Goal: Transaction & Acquisition: Purchase product/service

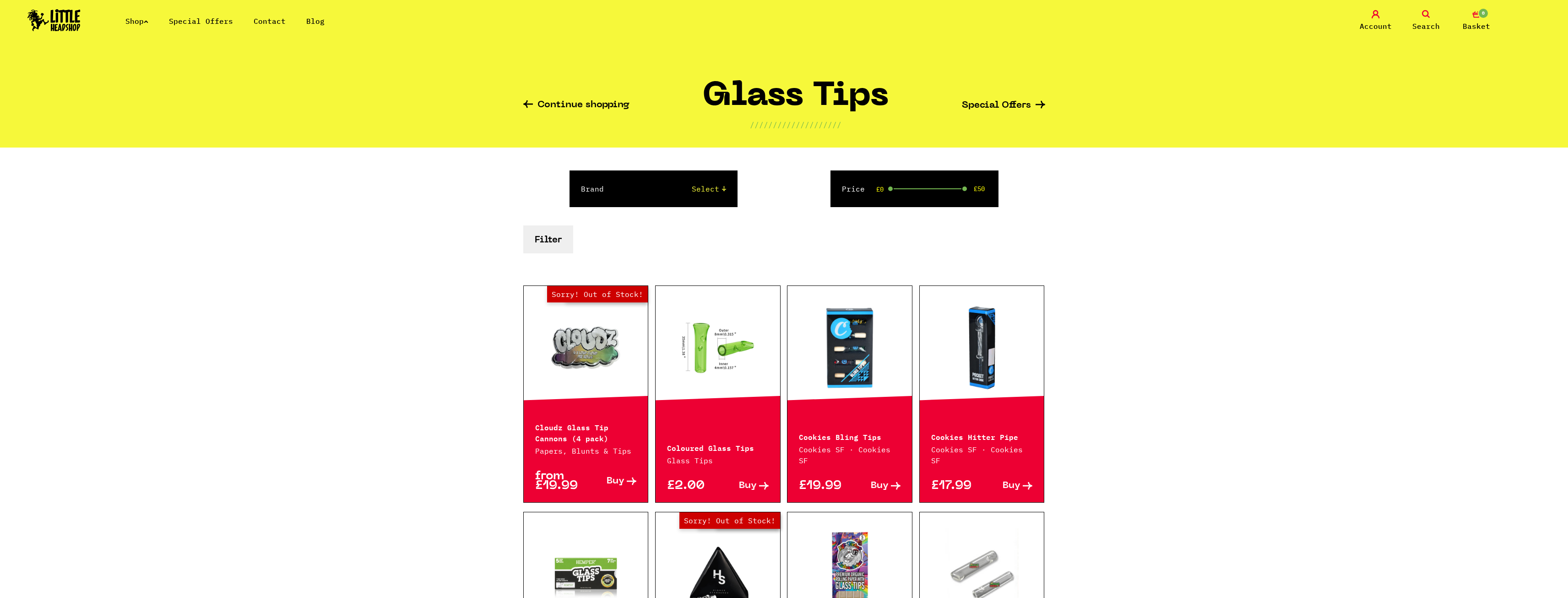
click at [584, 468] on div "from £19.99 Buy" at bounding box center [586, 479] width 125 height 46
click at [600, 474] on link "Buy" at bounding box center [611, 481] width 51 height 19
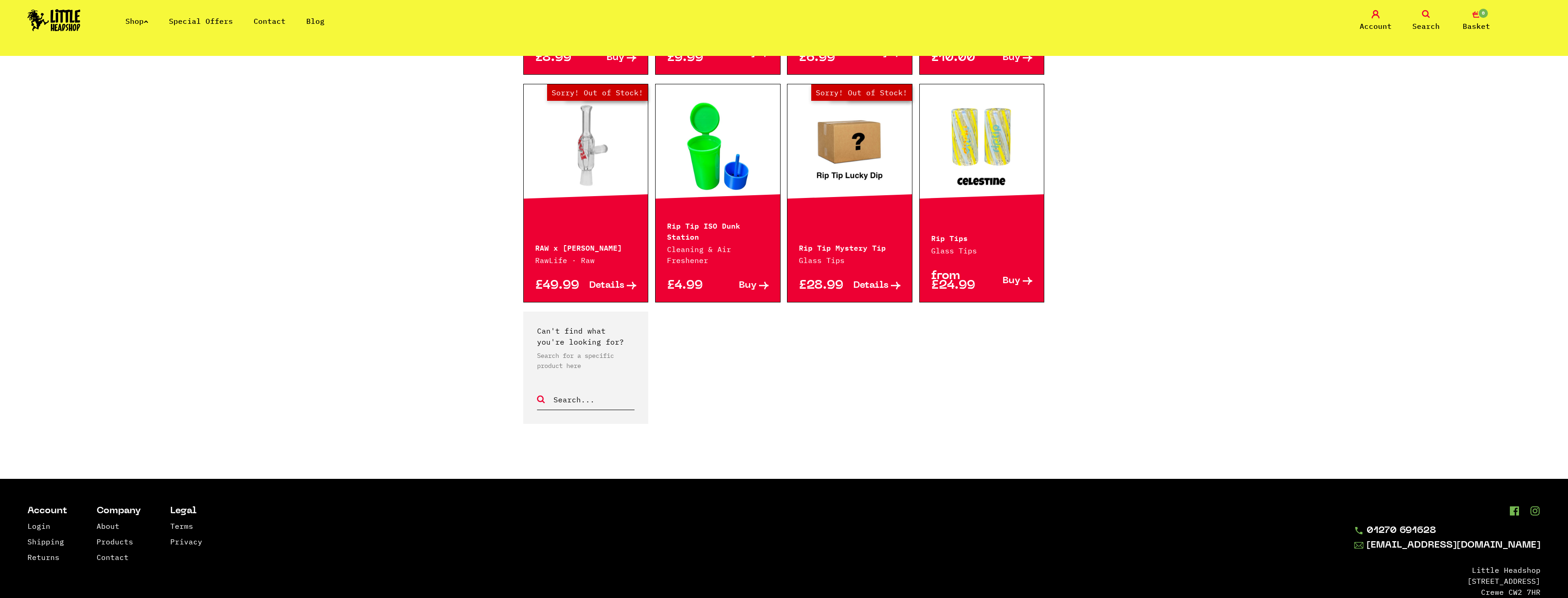
scroll to position [825, 0]
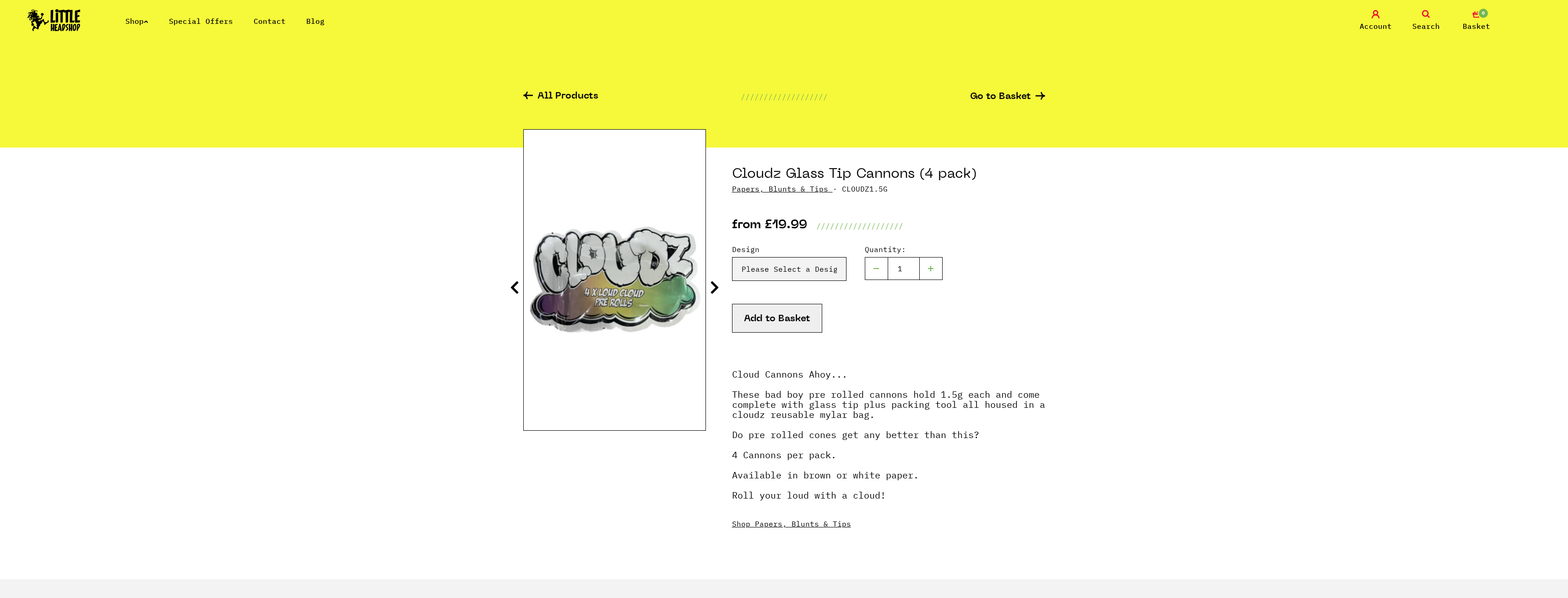
click at [716, 286] on icon at bounding box center [715, 287] width 9 height 15
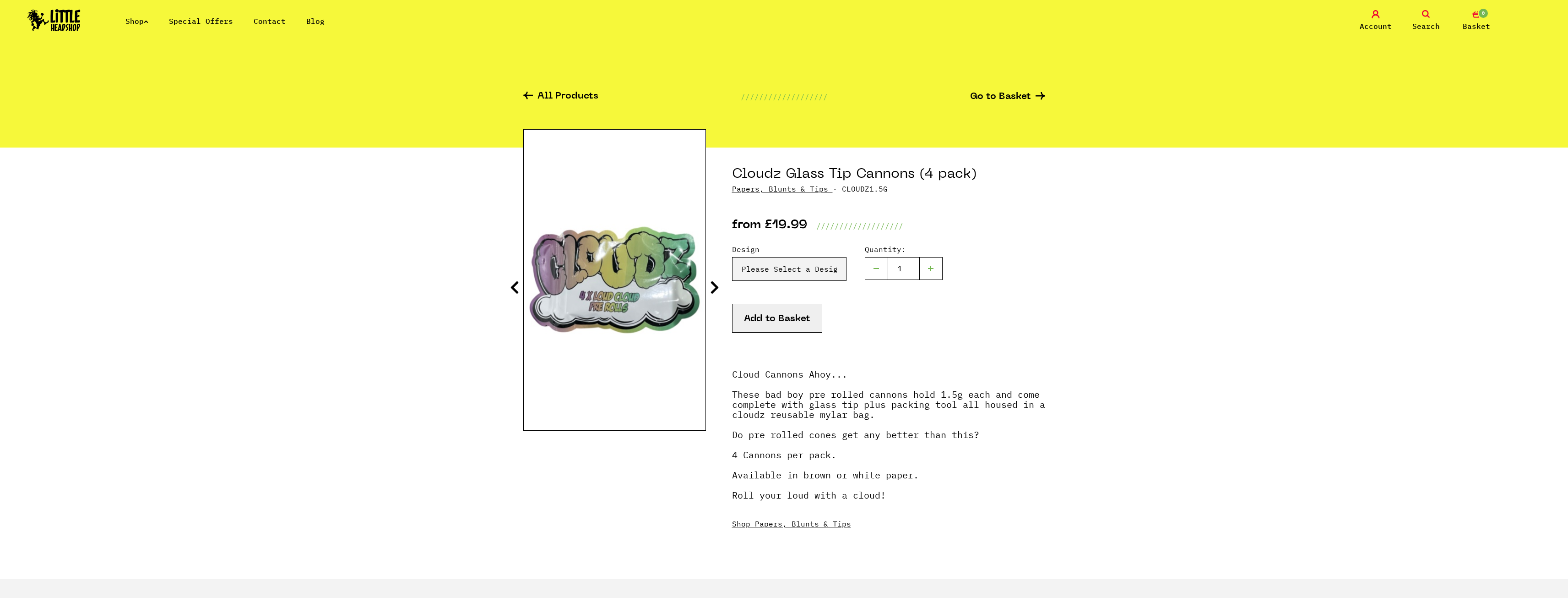
click at [716, 286] on icon at bounding box center [715, 287] width 9 height 15
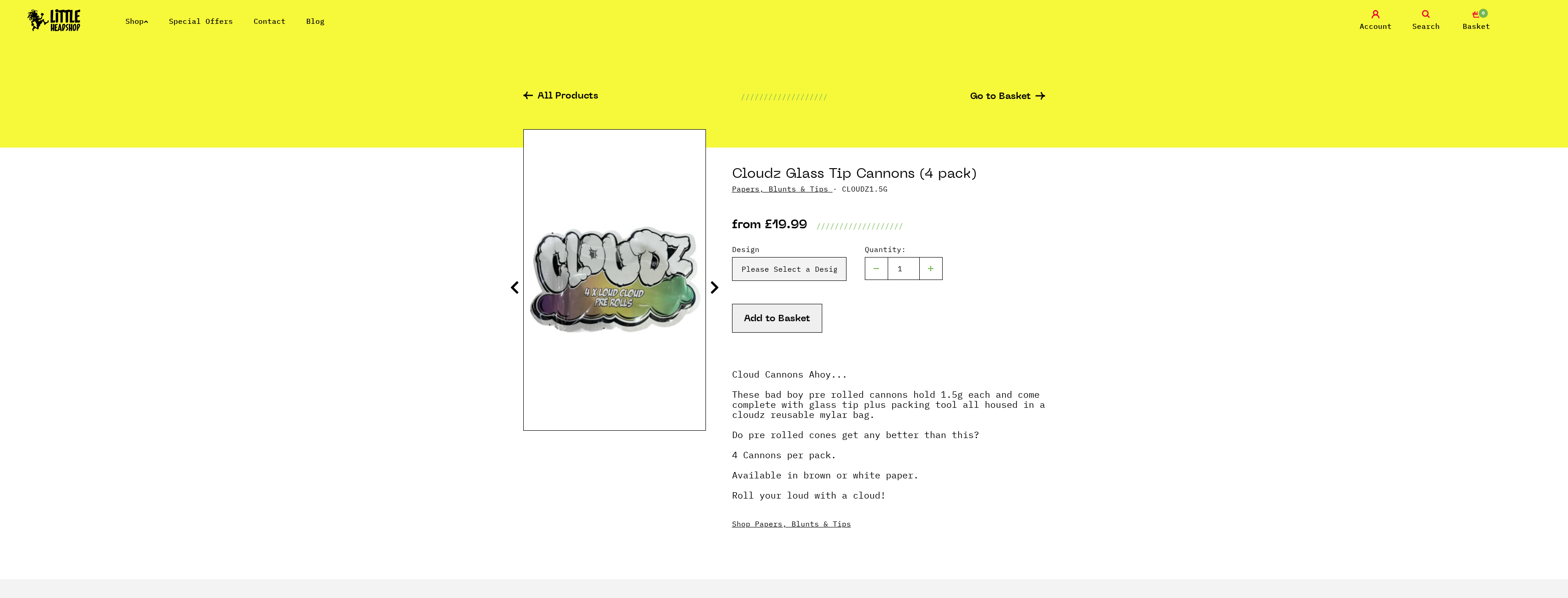
click at [716, 286] on icon at bounding box center [715, 287] width 9 height 15
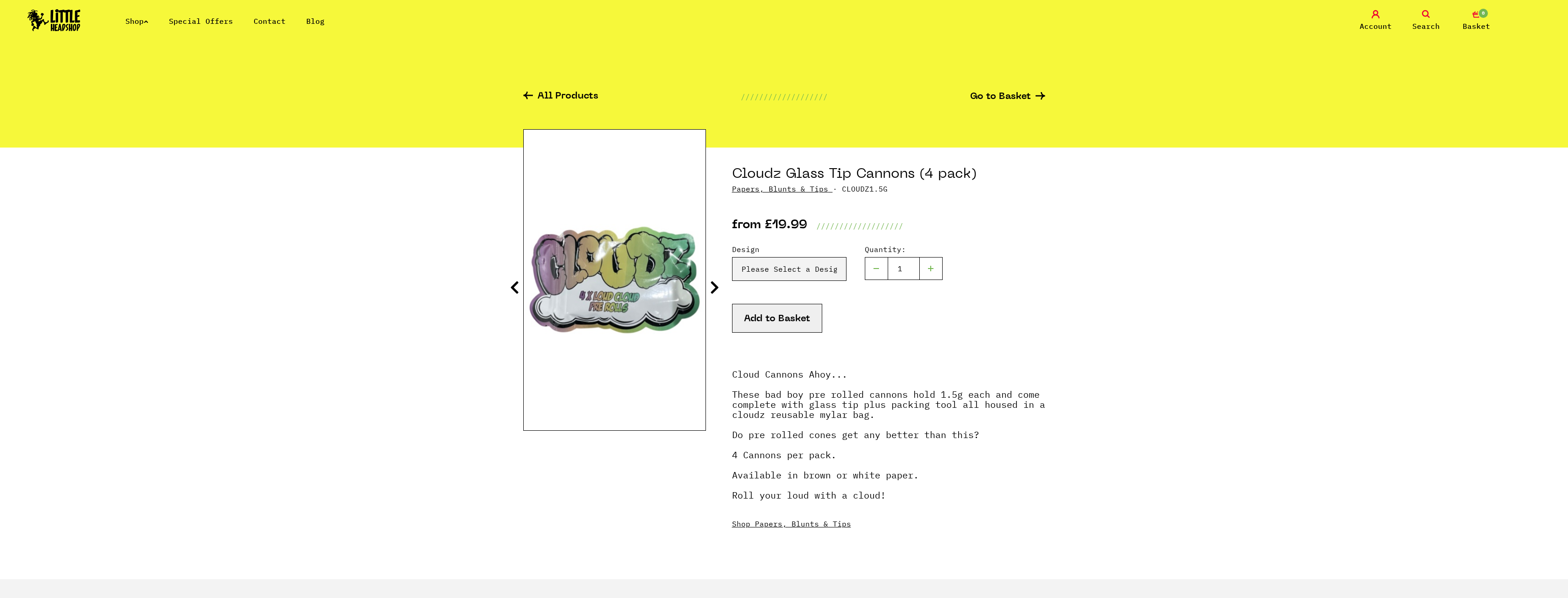
click at [716, 286] on icon at bounding box center [715, 287] width 9 height 15
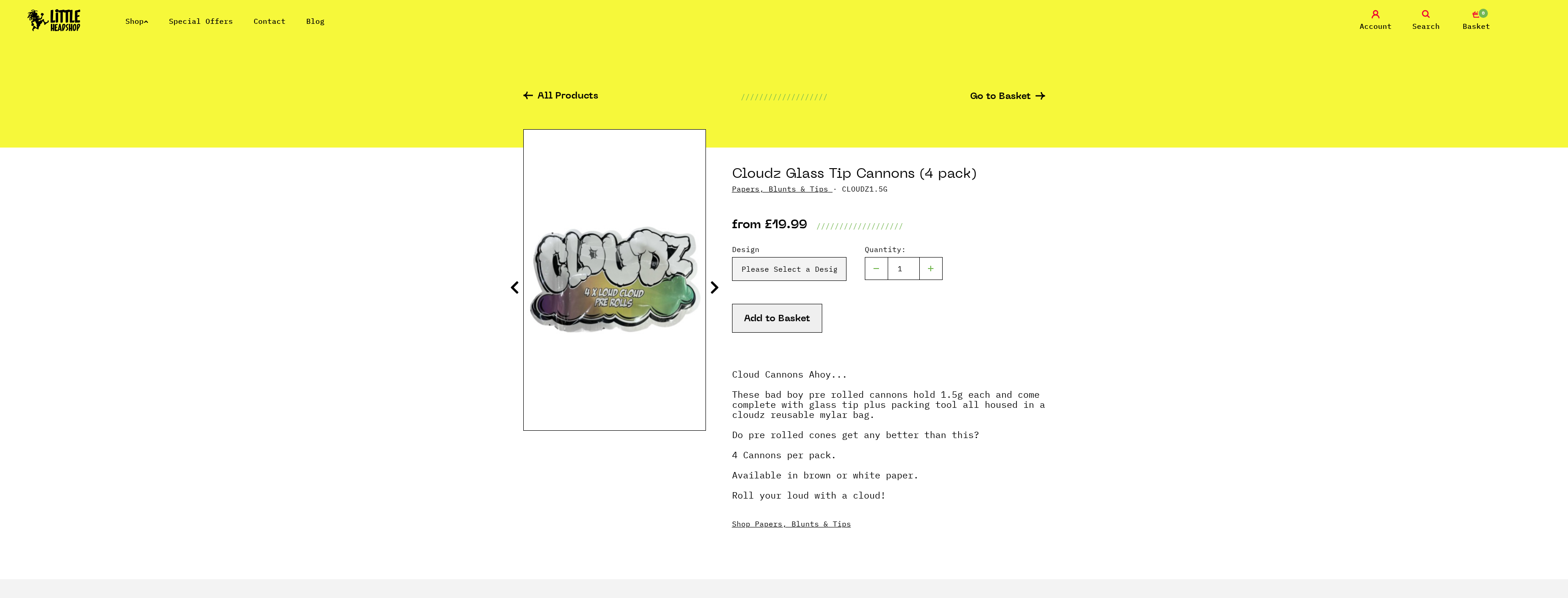
click at [716, 286] on icon at bounding box center [715, 287] width 9 height 15
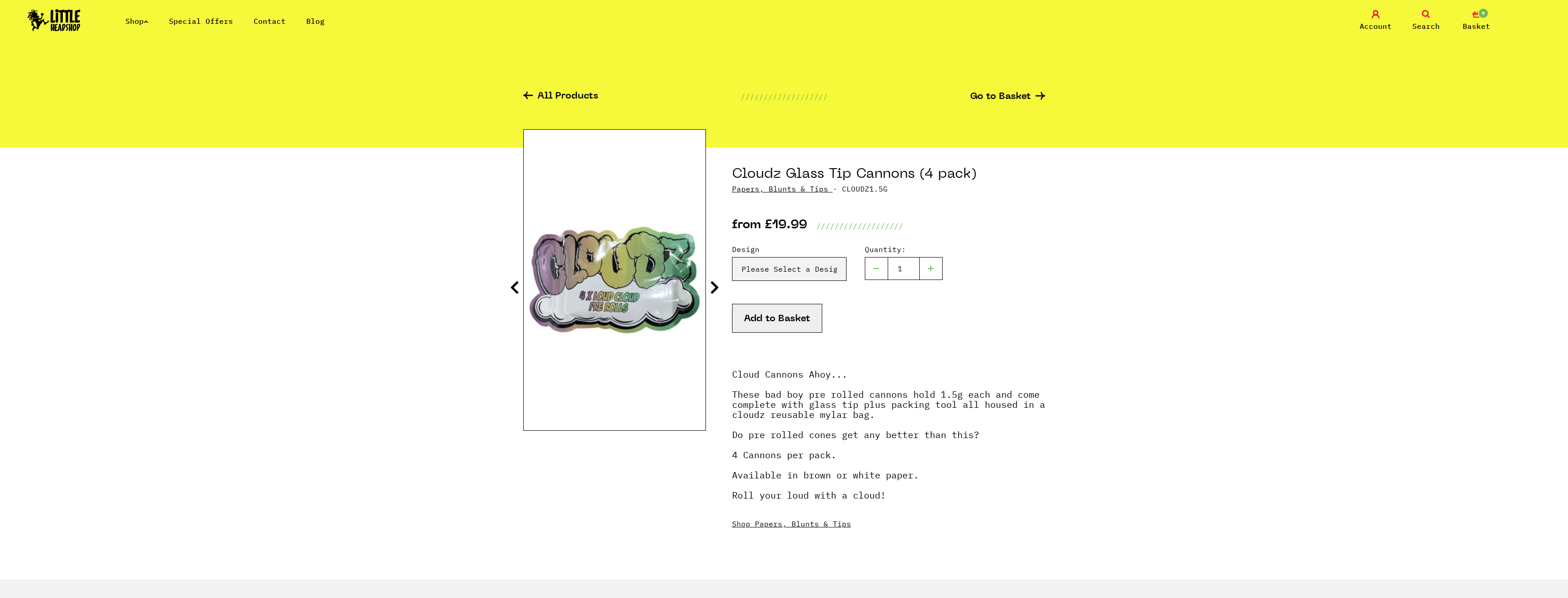
click at [716, 286] on icon at bounding box center [715, 287] width 9 height 15
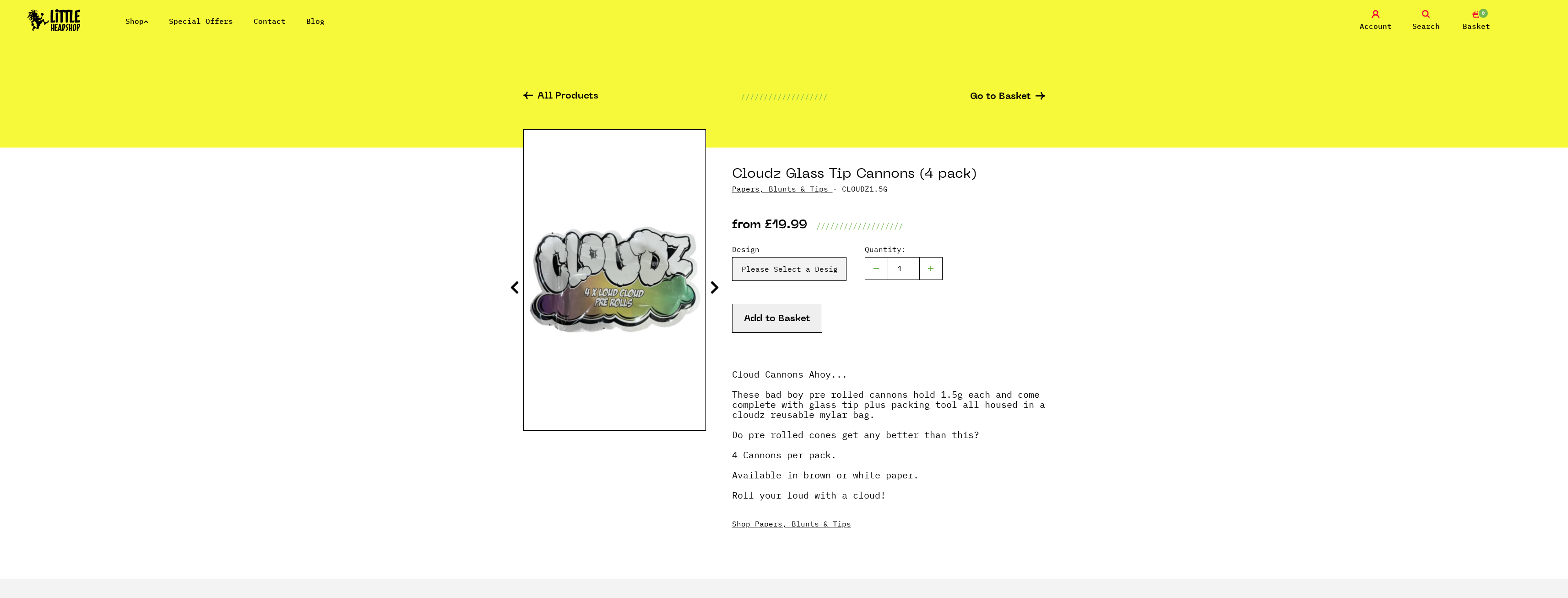
click at [716, 286] on icon at bounding box center [715, 287] width 9 height 15
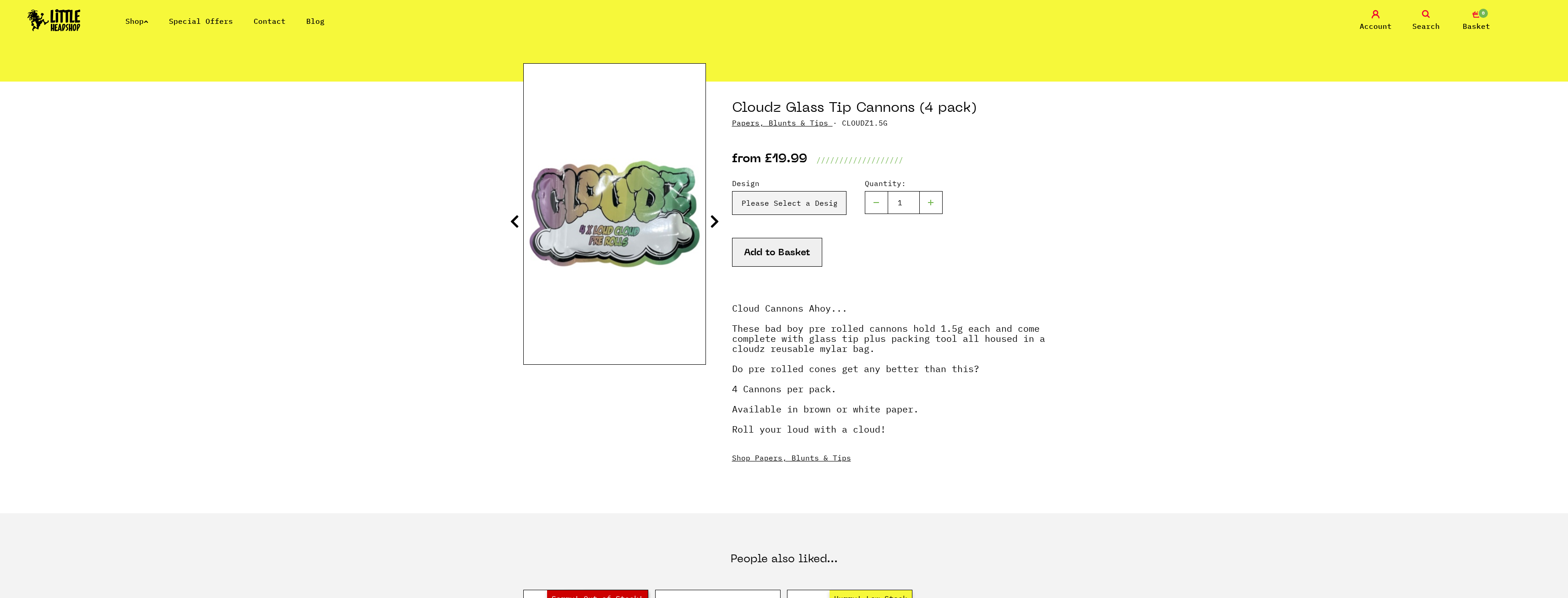
scroll to position [46, 0]
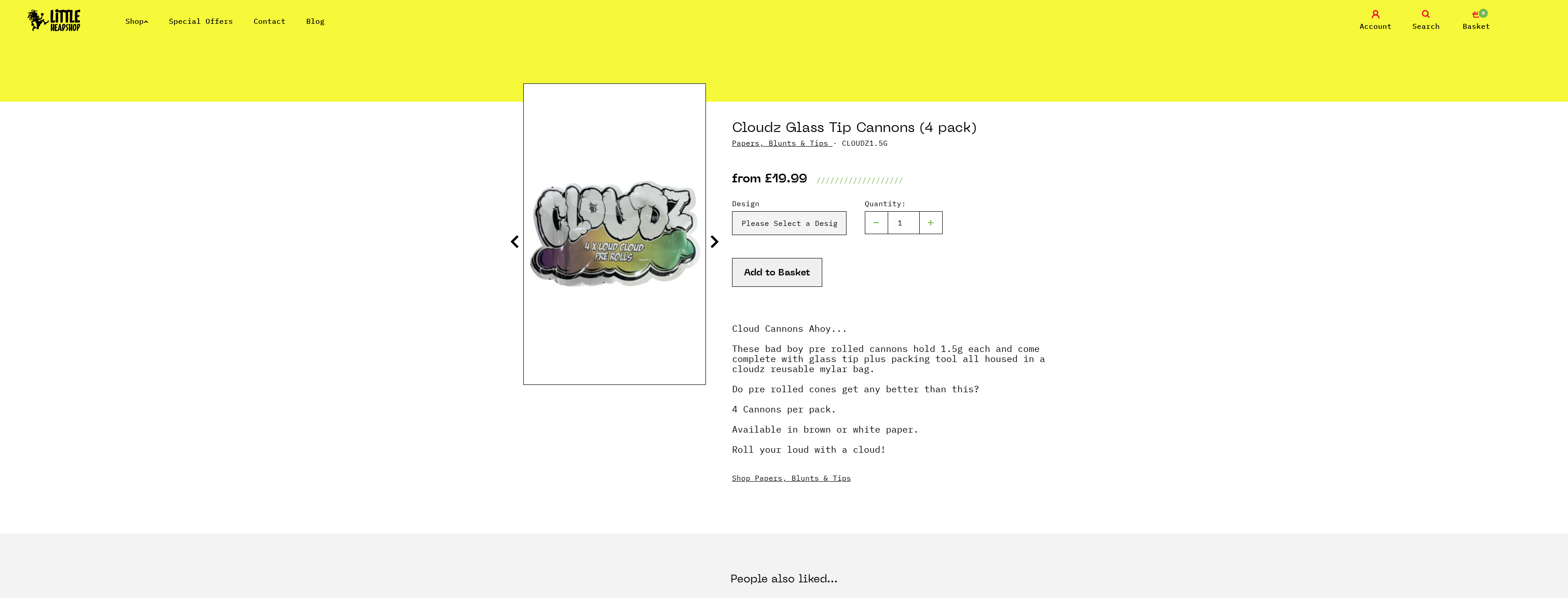
click at [710, 239] on icon at bounding box center [715, 241] width 9 height 15
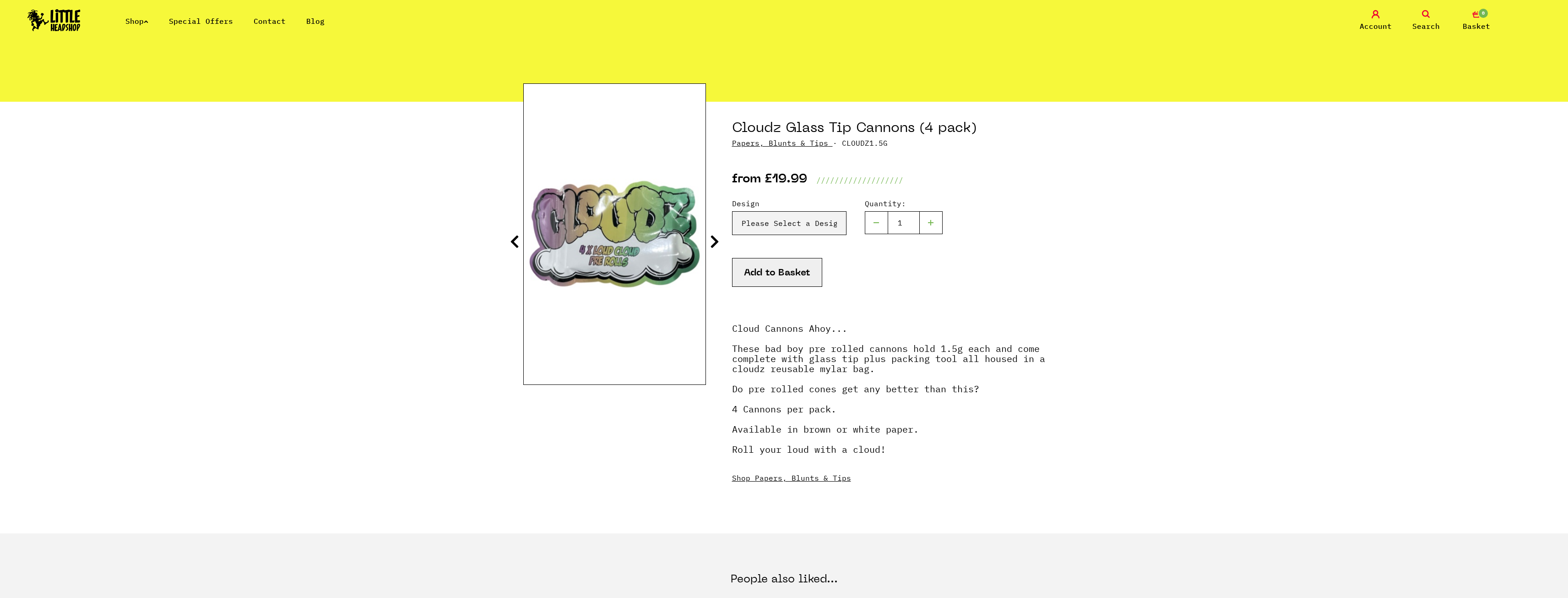
click at [710, 239] on icon at bounding box center [715, 241] width 9 height 15
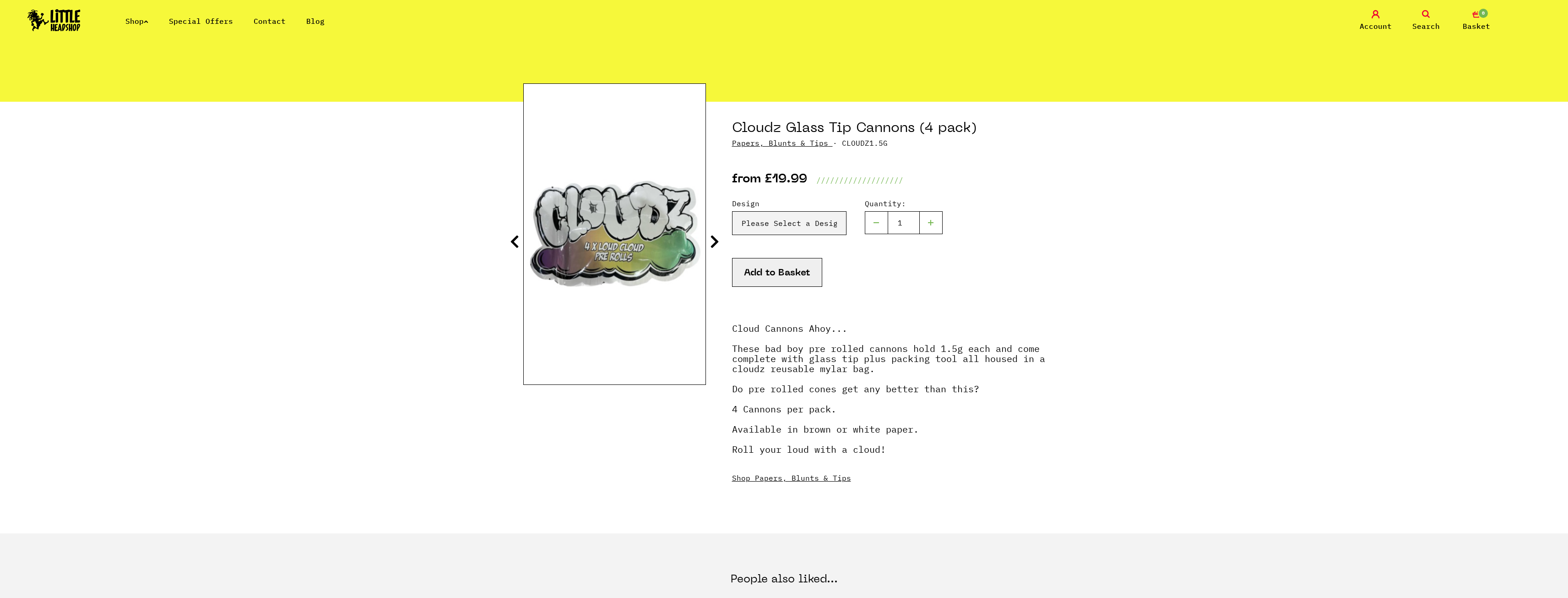
click at [710, 239] on icon at bounding box center [715, 241] width 9 height 15
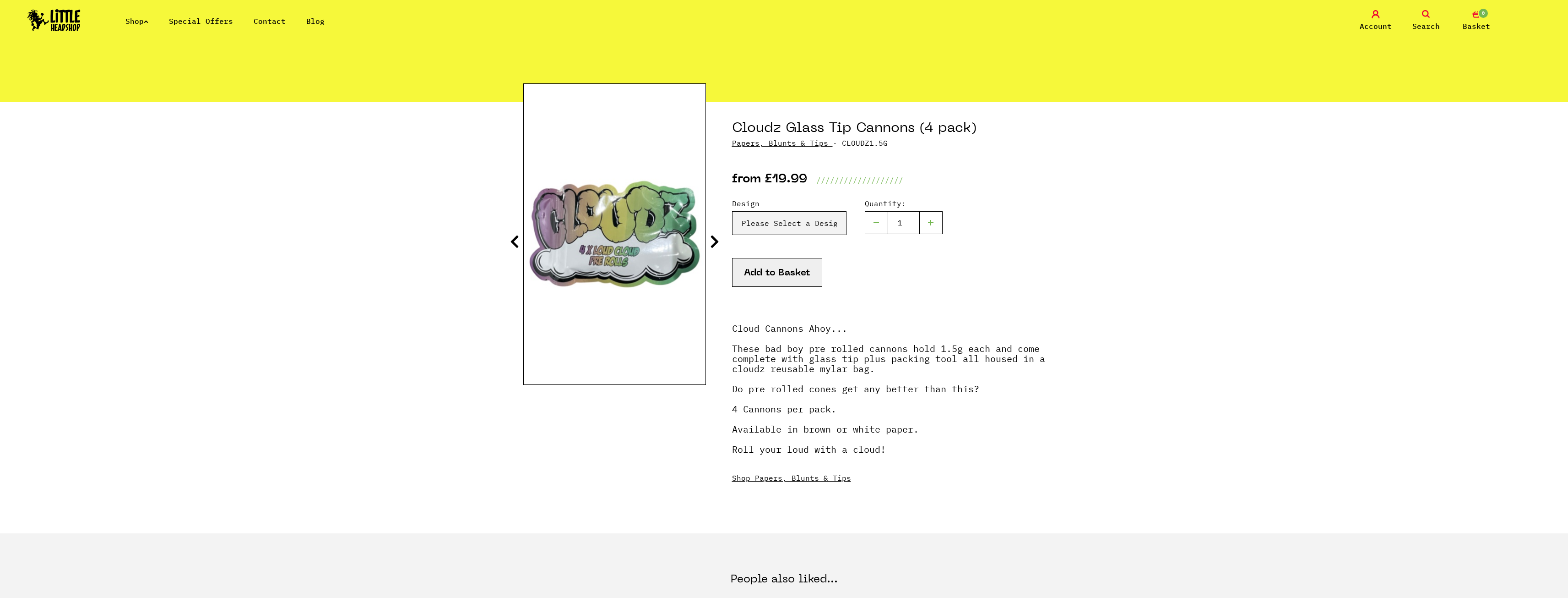
click at [710, 239] on icon at bounding box center [715, 241] width 9 height 15
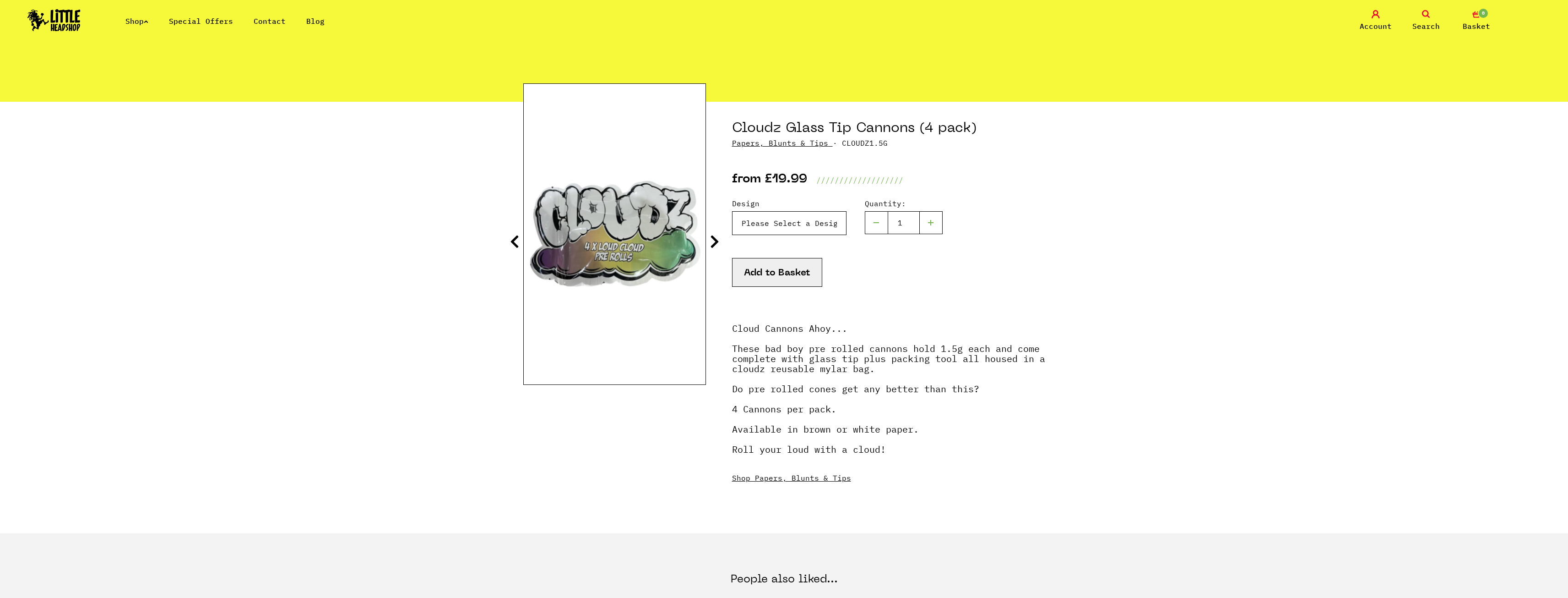
click at [785, 219] on select "Please Select a Design White Paper - £19.99 Brown - £19.99" at bounding box center [789, 223] width 114 height 24
click at [732, 211] on select "Please Select a Design White Paper - £19.99 Brown - £19.99" at bounding box center [789, 223] width 114 height 24
click at [791, 235] on div "Design Please Select a Design White Paper - £19.99 Brown - £19.99 Quantity:" at bounding box center [889, 228] width 313 height 60
click at [794, 228] on select "Please Select a Design White Paper - £19.99 Brown - £19.99" at bounding box center [789, 223] width 114 height 24
select select "1342"
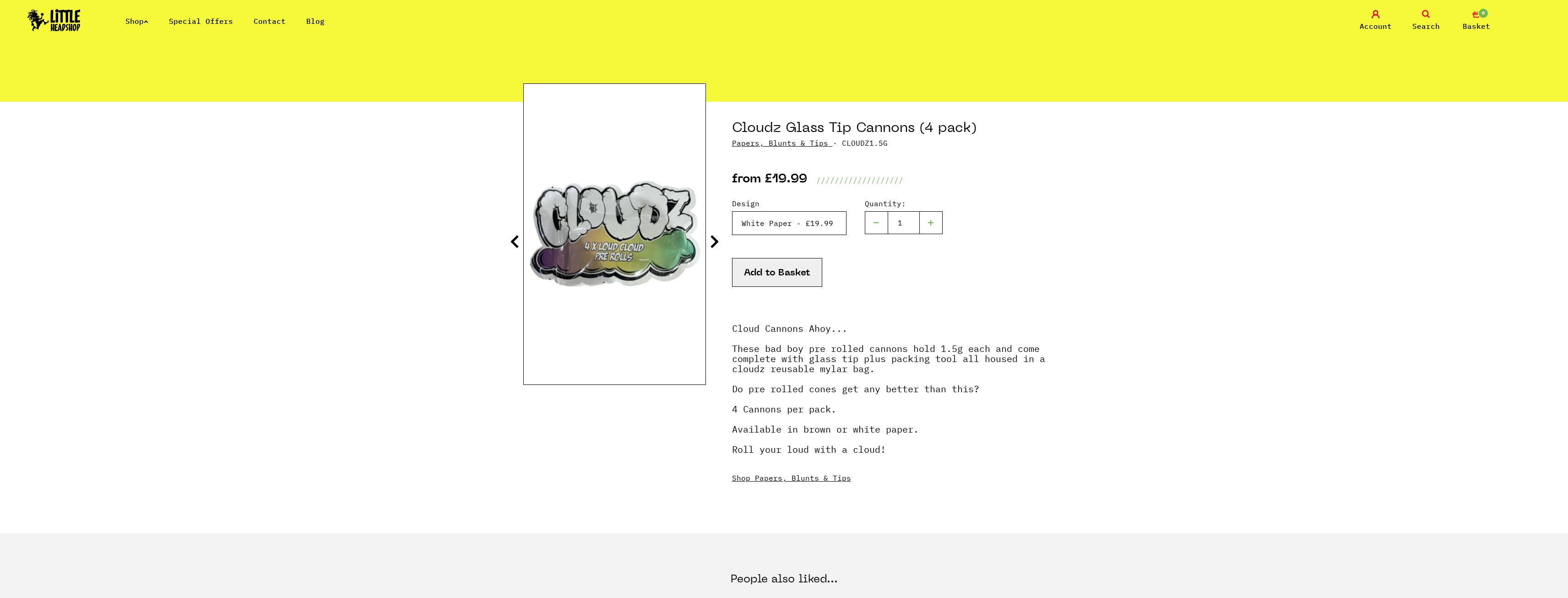
click at [732, 211] on select "Please Select a Design White Paper - £19.99 Brown - £19.99" at bounding box center [789, 223] width 114 height 24
